Goal: Information Seeking & Learning: Learn about a topic

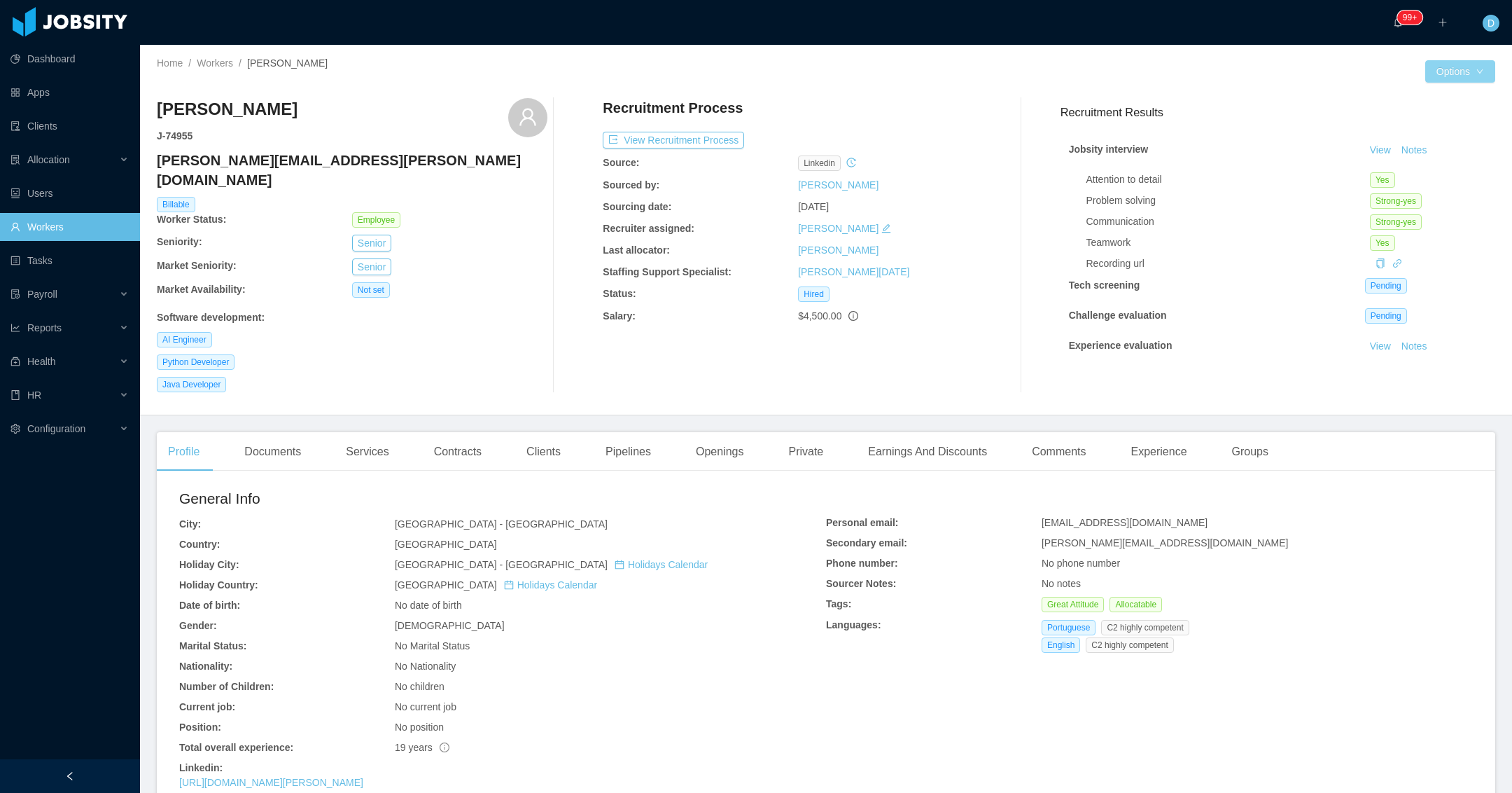
click at [1435, 73] on button "Options" at bounding box center [1459, 71] width 70 height 23
click at [1174, 432] on div "Experience" at bounding box center [1158, 452] width 78 height 40
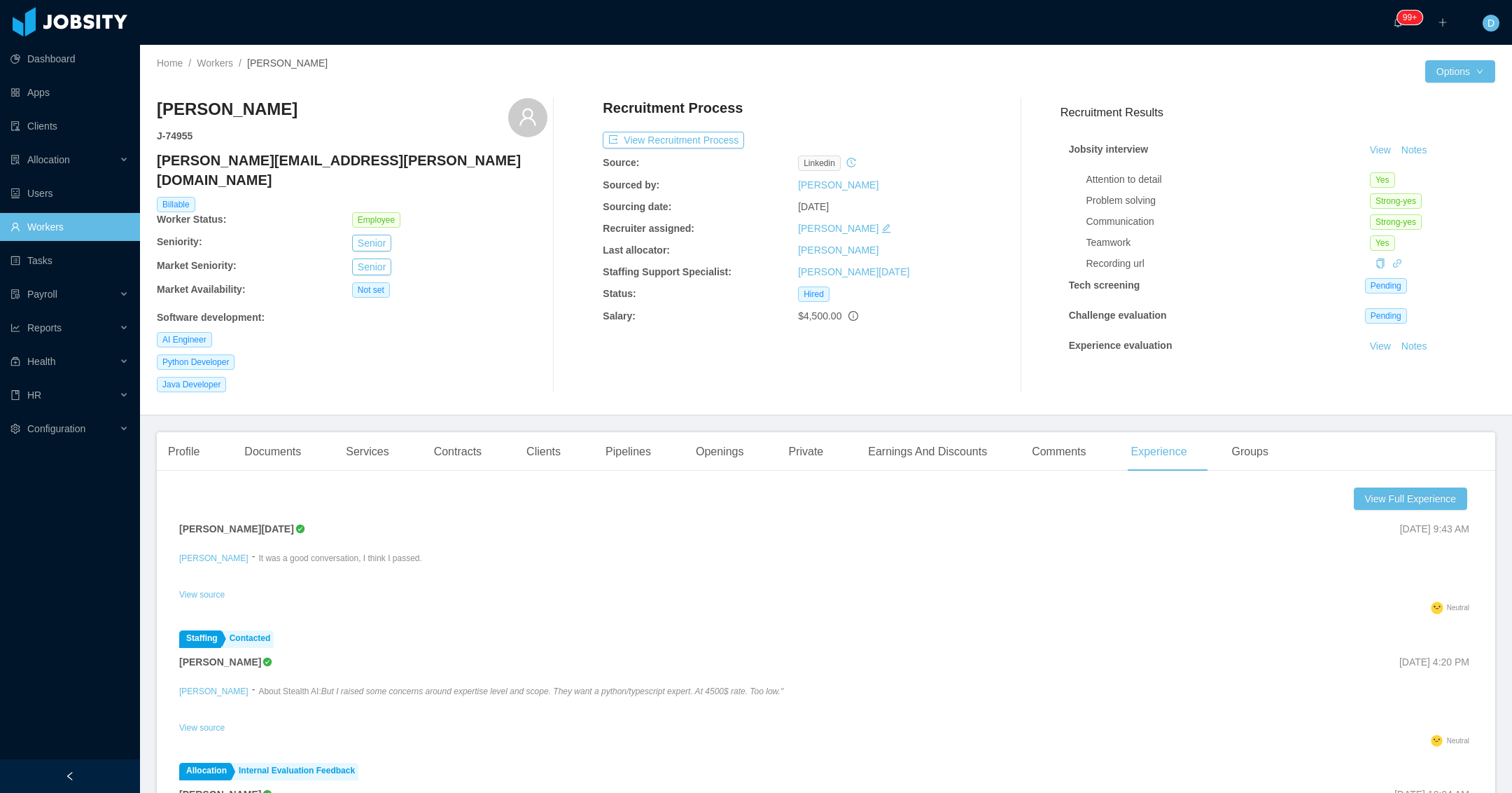
scroll to position [163, 0]
click at [1365, 488] on button "View Full Experience" at bounding box center [1410, 499] width 113 height 23
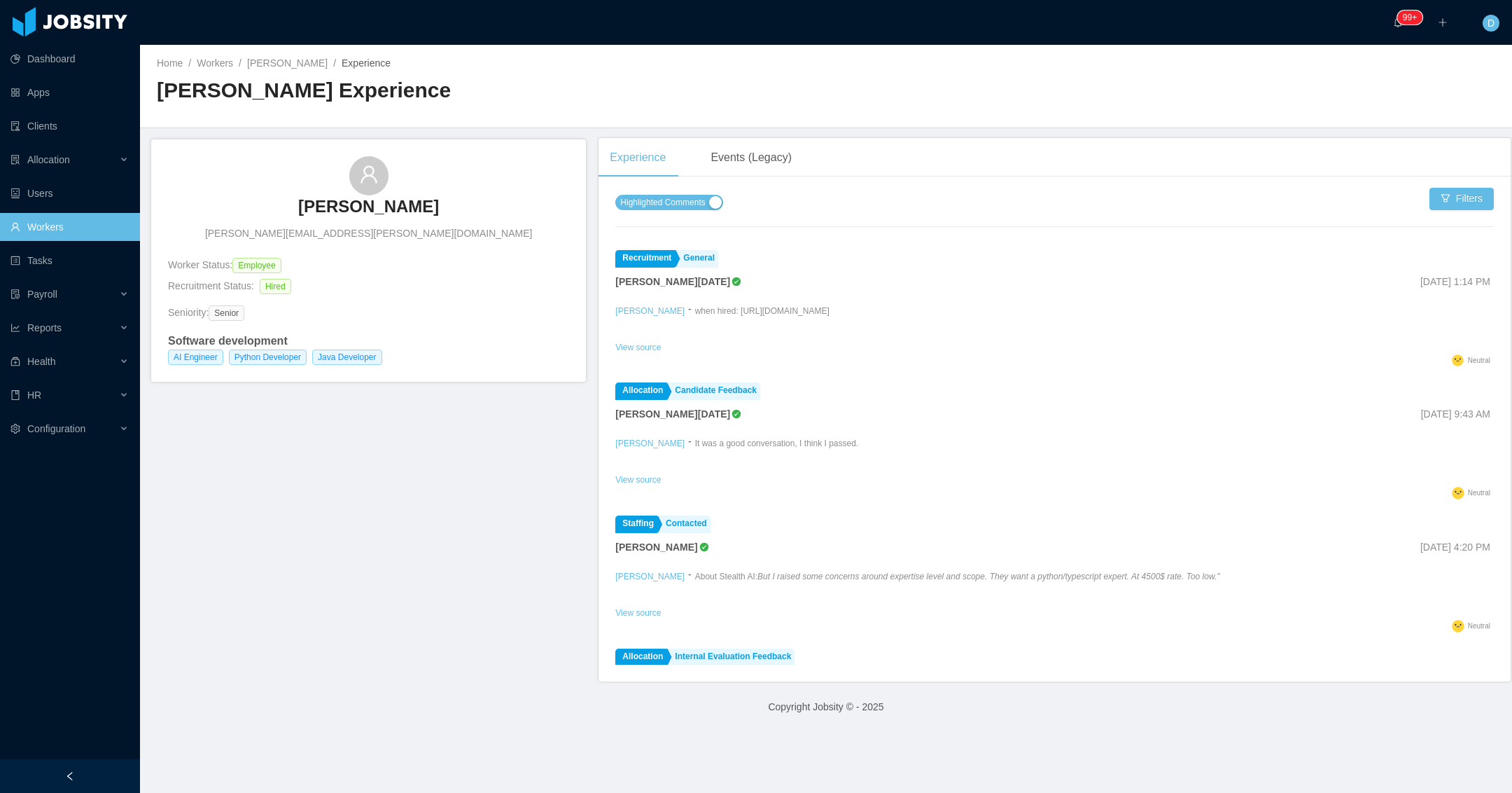
click at [698, 204] on span "Highlighted Comments" at bounding box center [662, 202] width 84 height 14
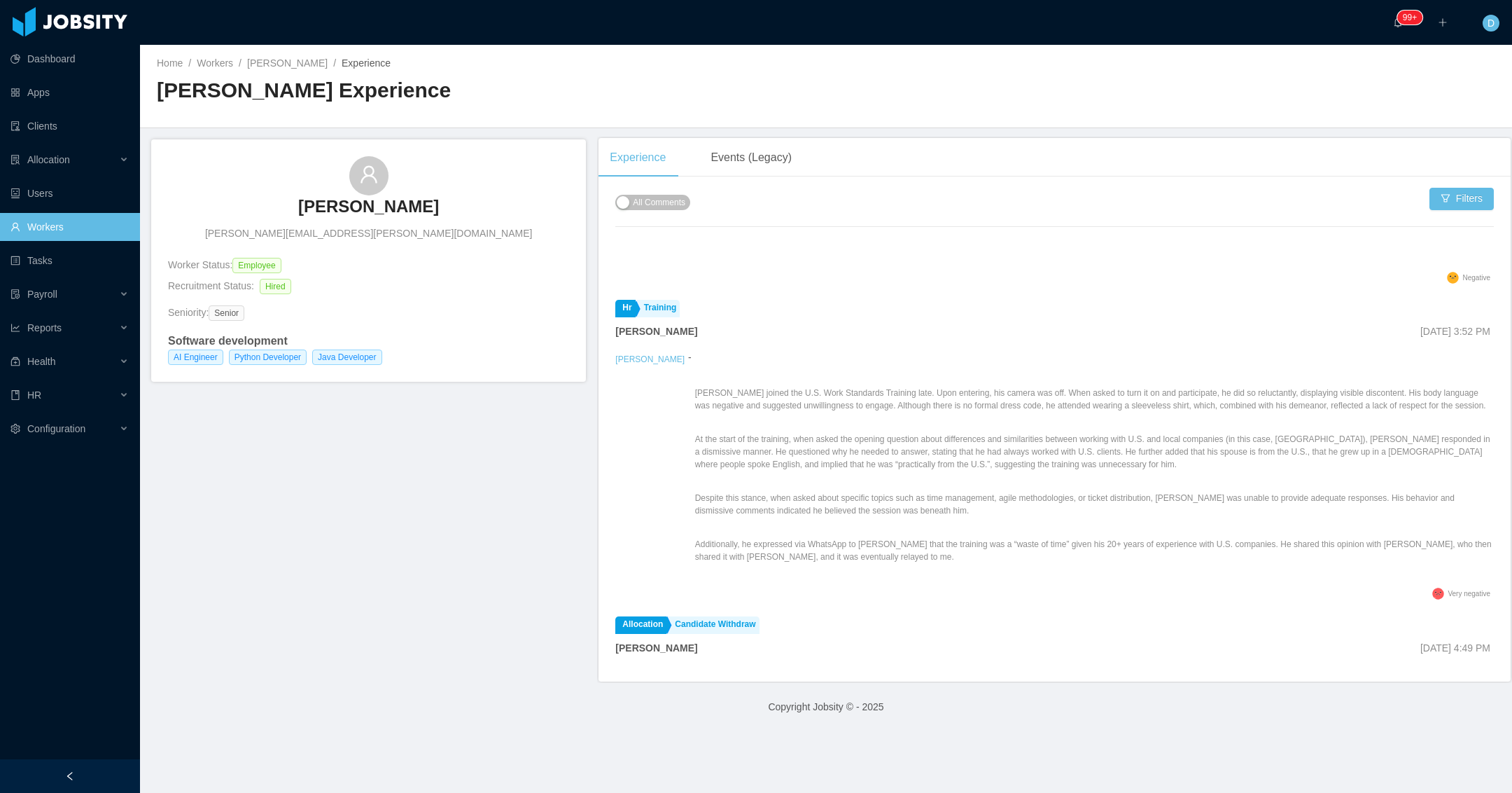
scroll to position [383, 0]
